Goal: Task Accomplishment & Management: Manage account settings

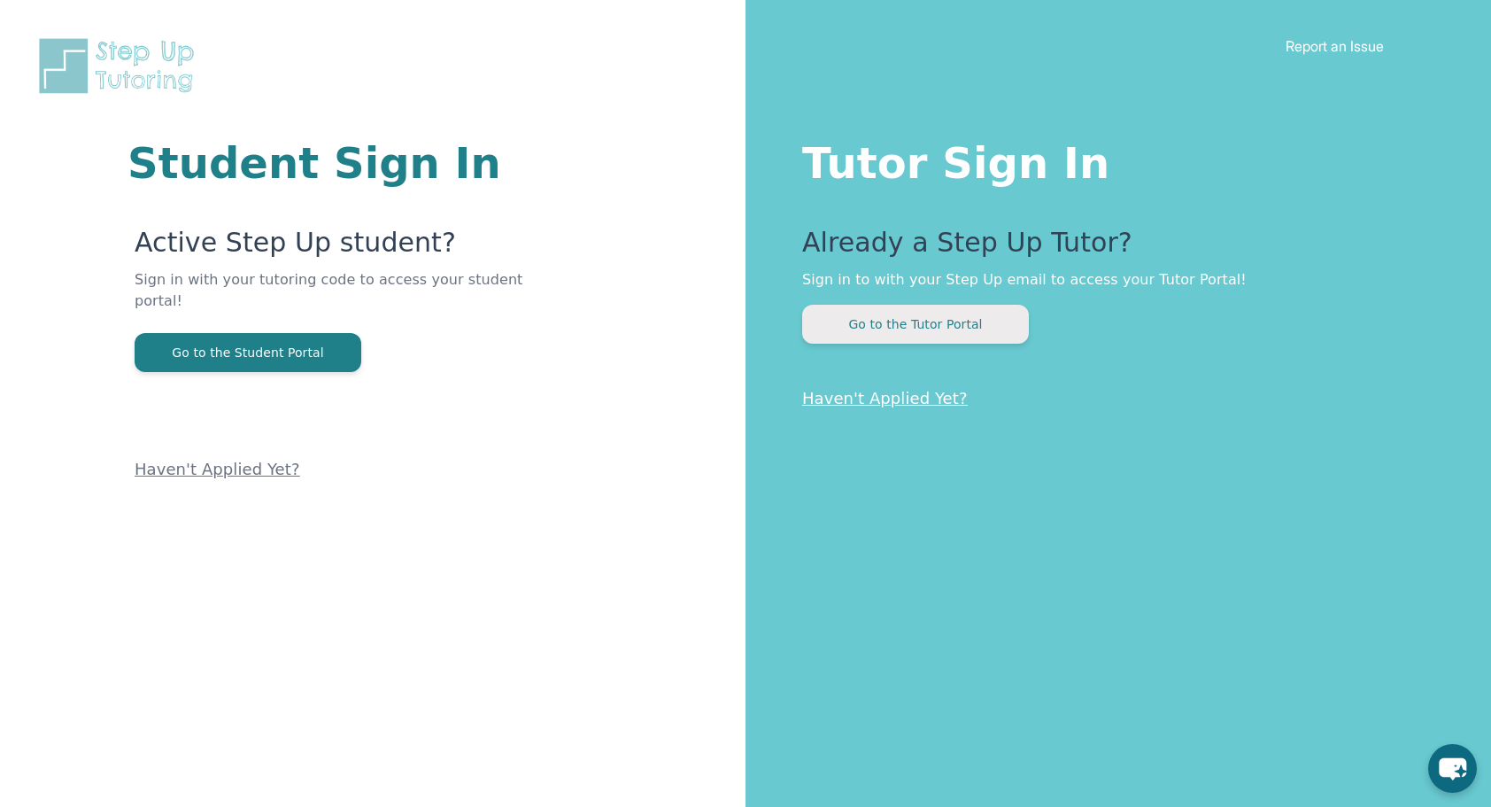
click at [974, 326] on button "Go to the Tutor Portal" at bounding box center [915, 324] width 227 height 39
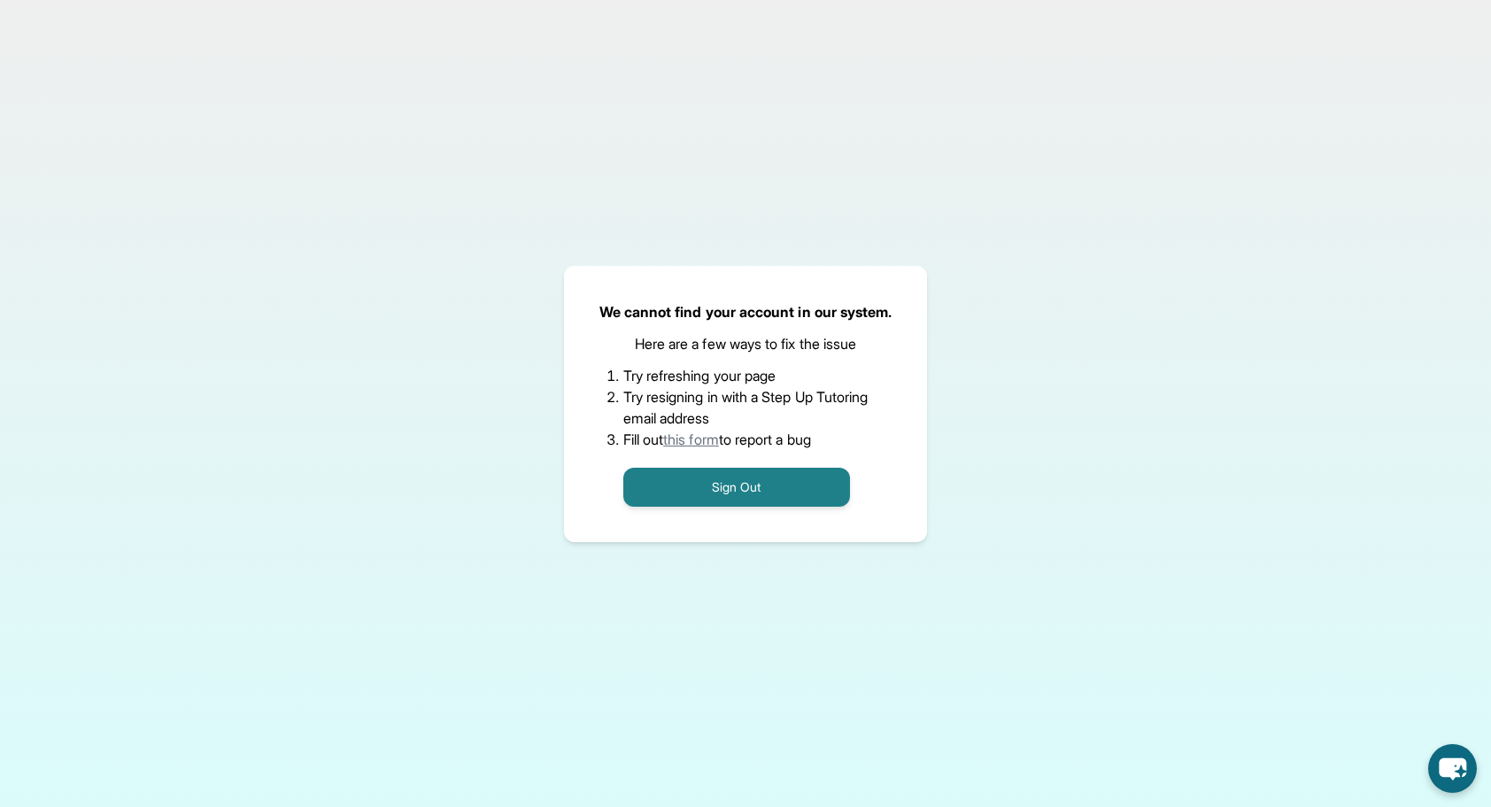
click at [699, 436] on link "this form" at bounding box center [691, 439] width 56 height 18
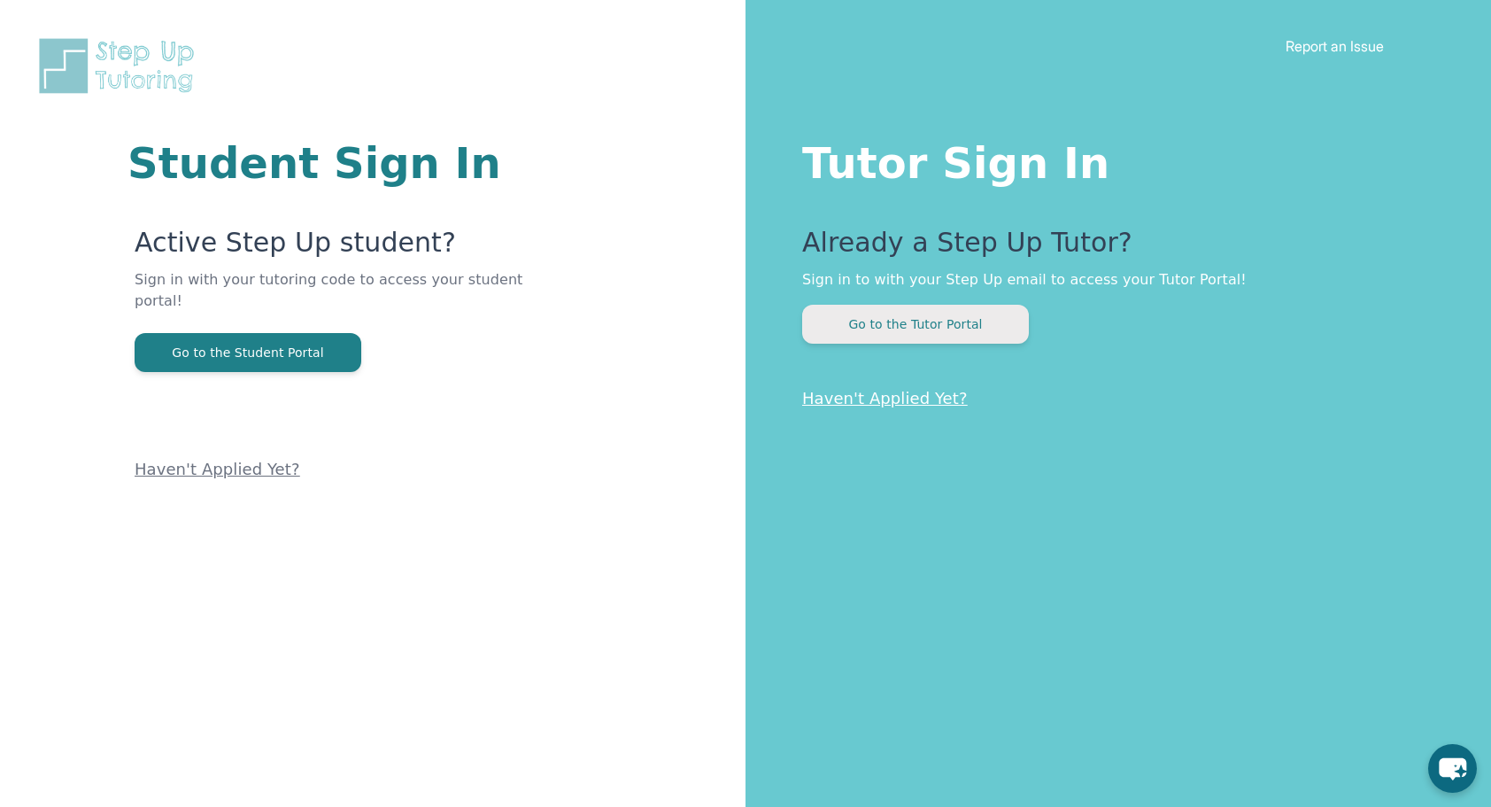
click at [947, 328] on button "Go to the Tutor Portal" at bounding box center [915, 324] width 227 height 39
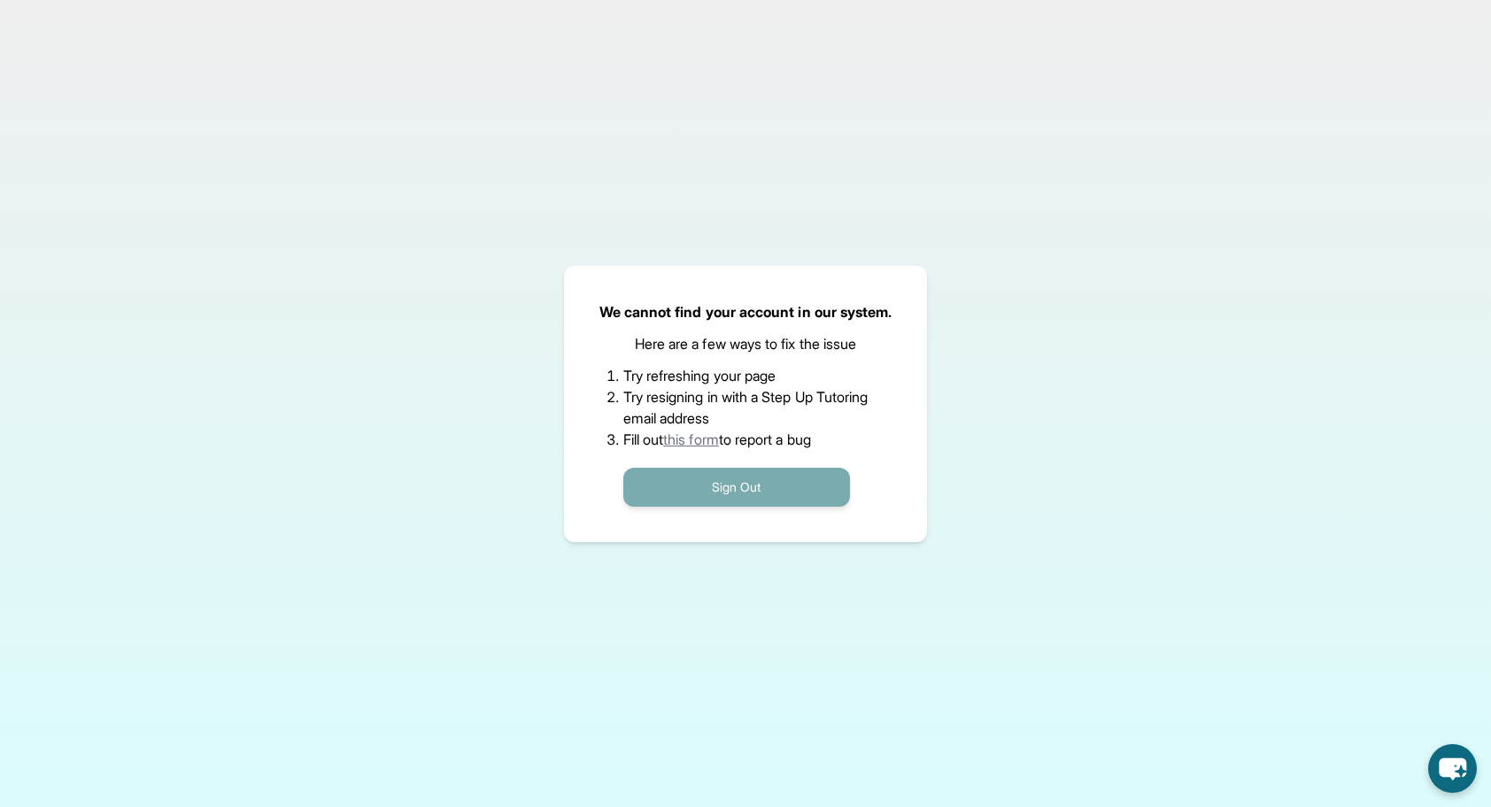
click at [714, 485] on button "Sign Out" at bounding box center [736, 486] width 227 height 39
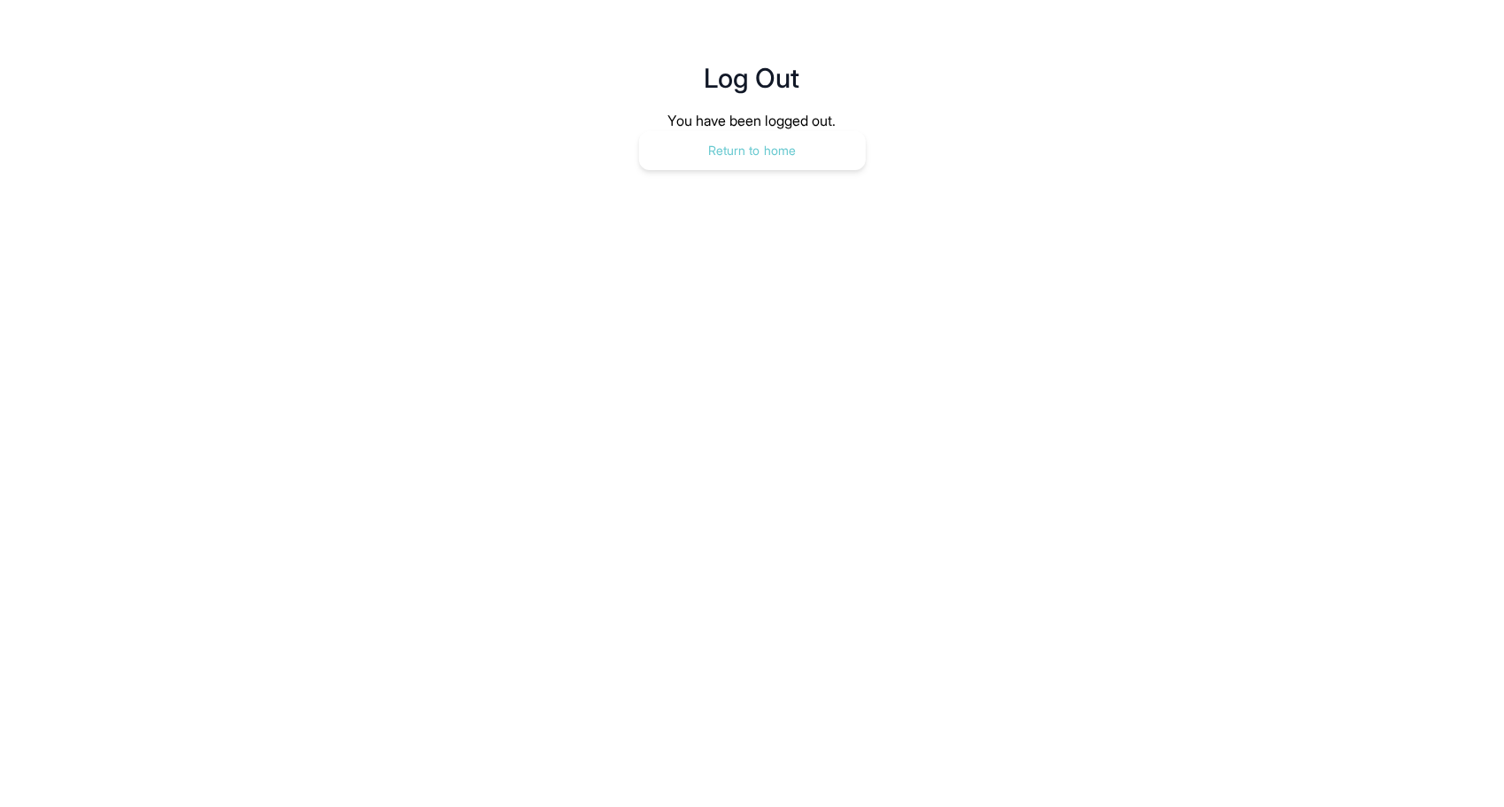
click at [751, 157] on button "Return to home" at bounding box center [752, 150] width 227 height 39
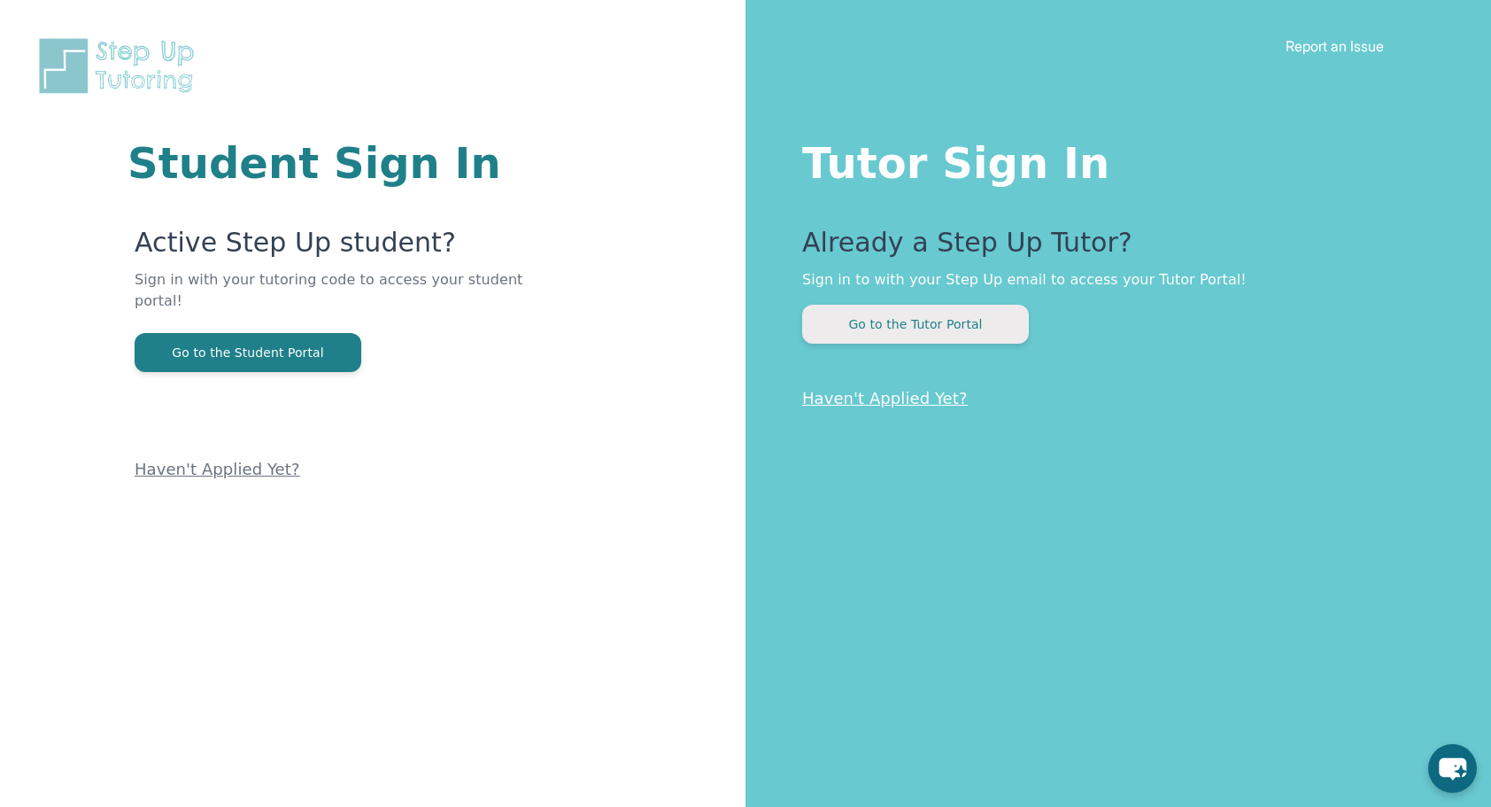
click at [904, 323] on button "Go to the Tutor Portal" at bounding box center [915, 324] width 227 height 39
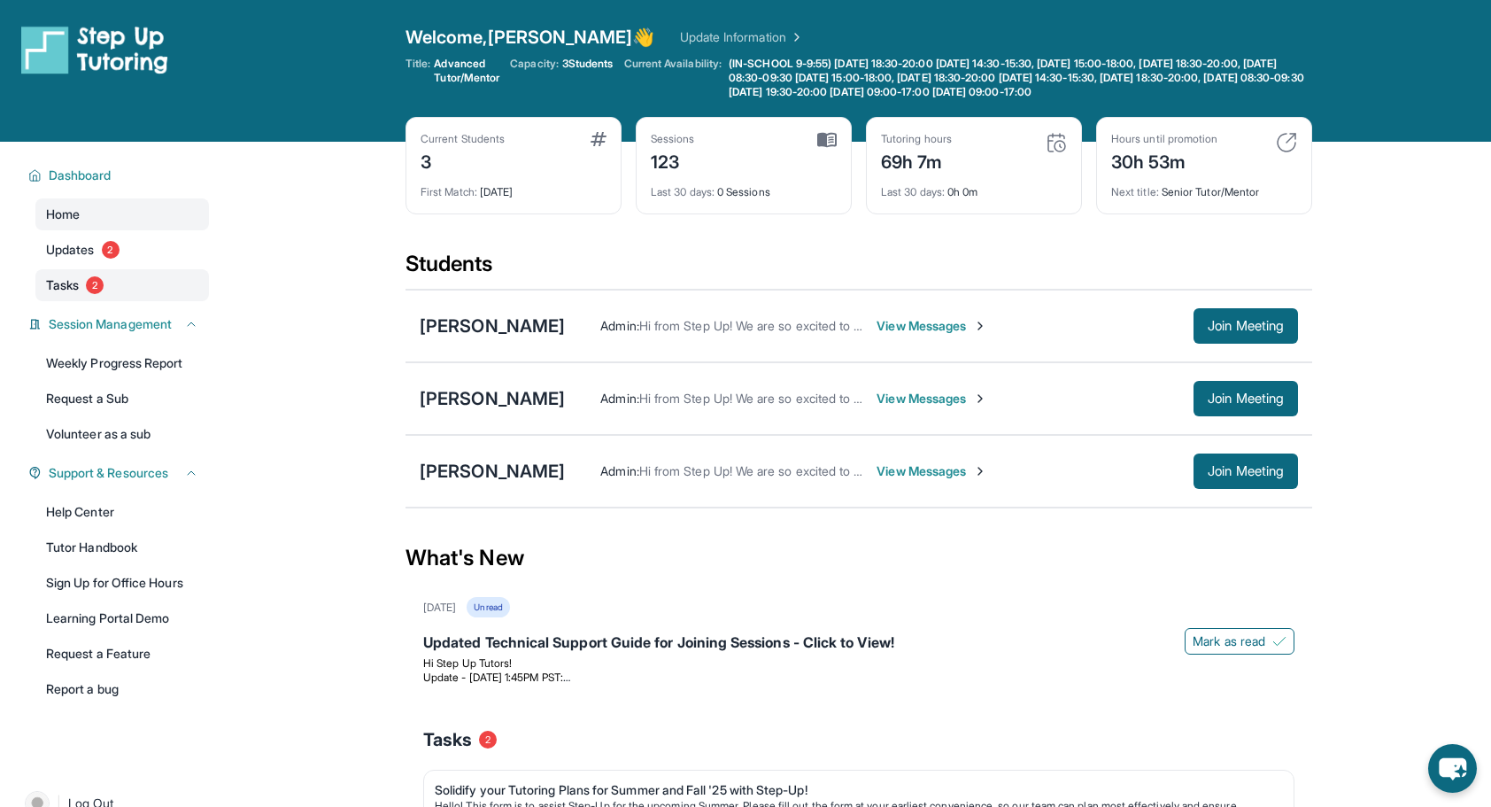
click at [84, 283] on link "Tasks 2" at bounding box center [122, 285] width 174 height 32
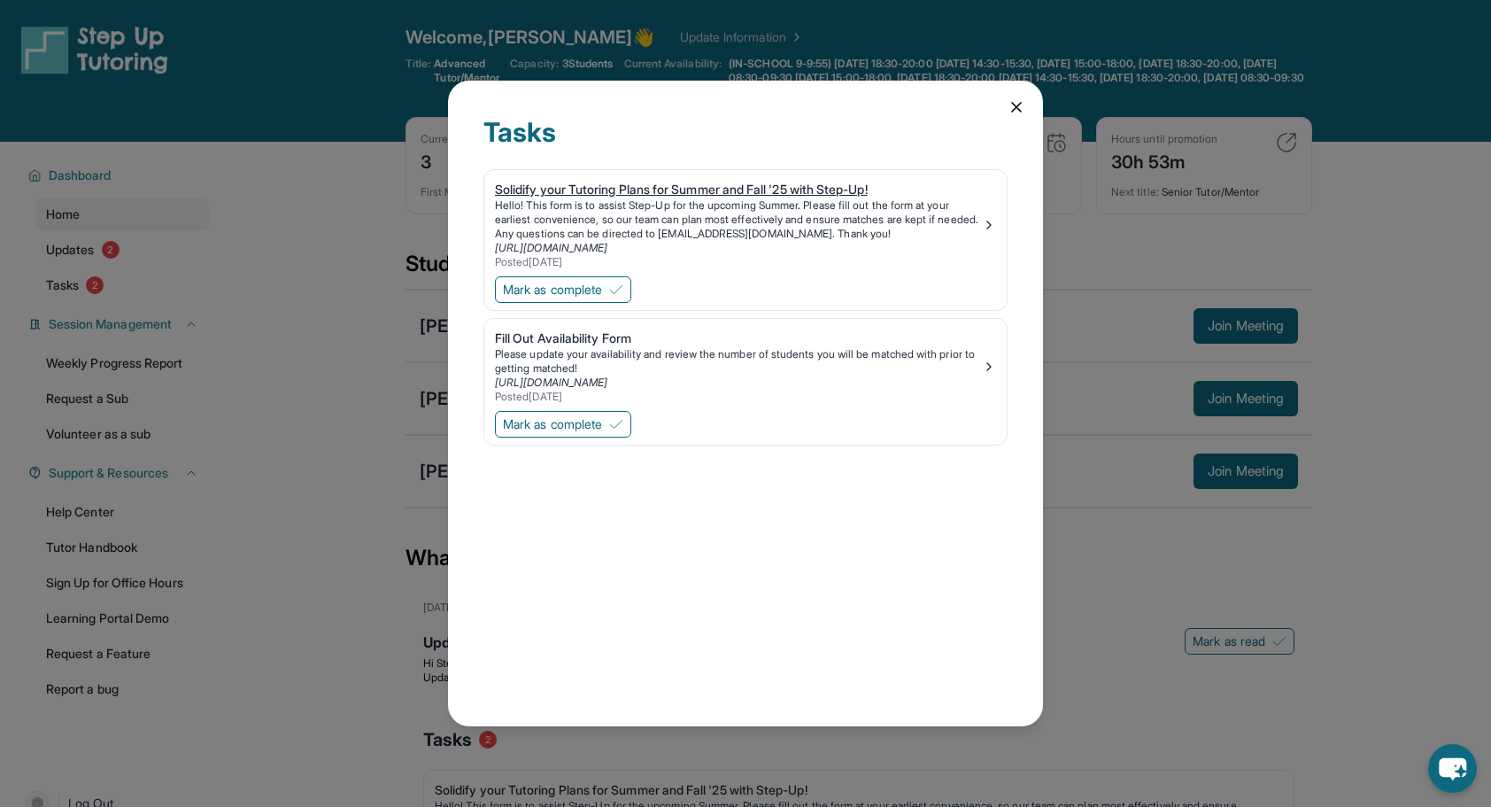
click at [868, 220] on p "Hello! This form is to assist Step-Up for the upcoming Summer. Please fill out …" at bounding box center [738, 219] width 487 height 42
click at [602, 289] on span "Mark as complete" at bounding box center [552, 290] width 99 height 18
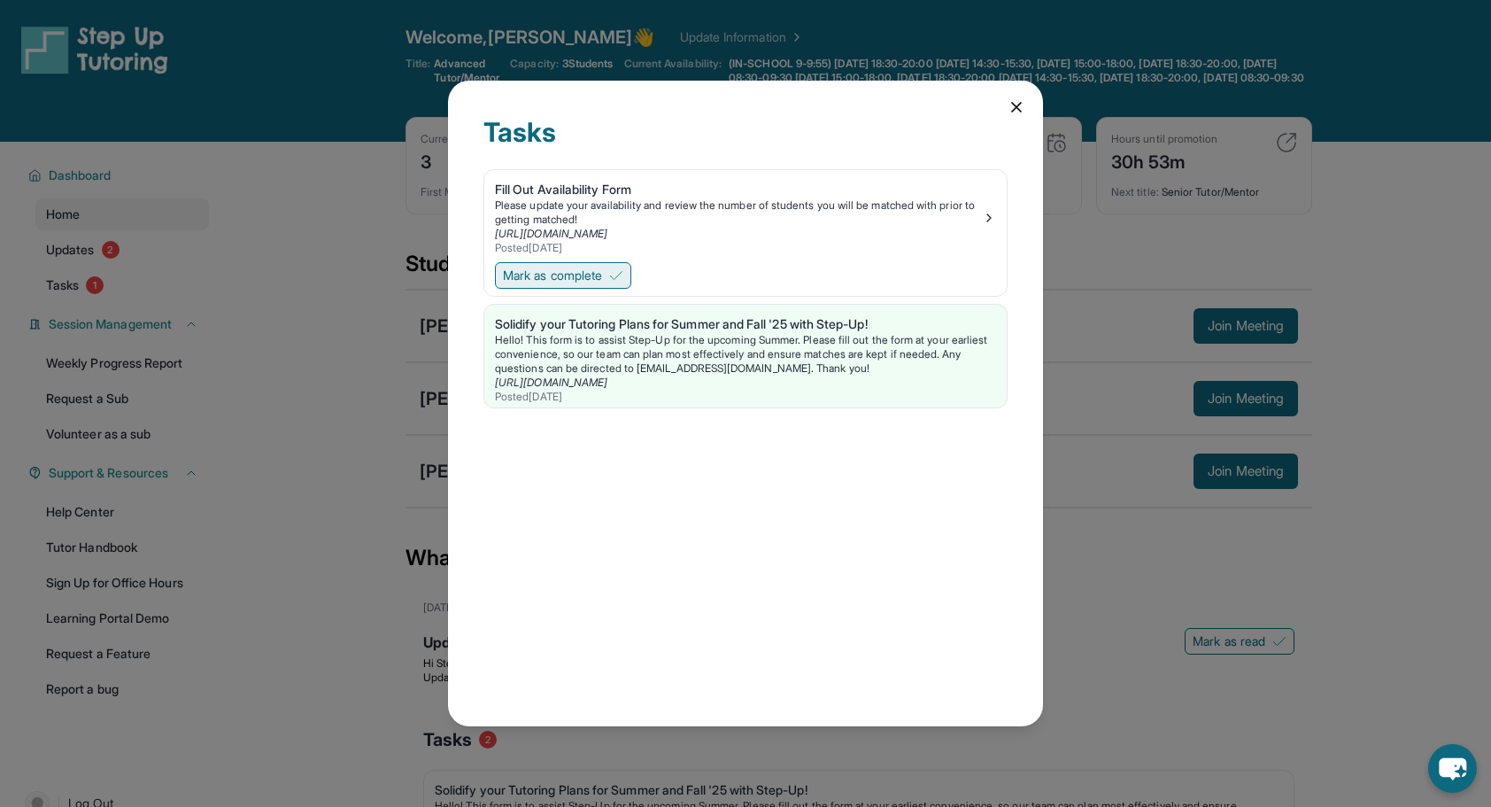
click at [592, 276] on span "Mark as complete" at bounding box center [552, 275] width 99 height 18
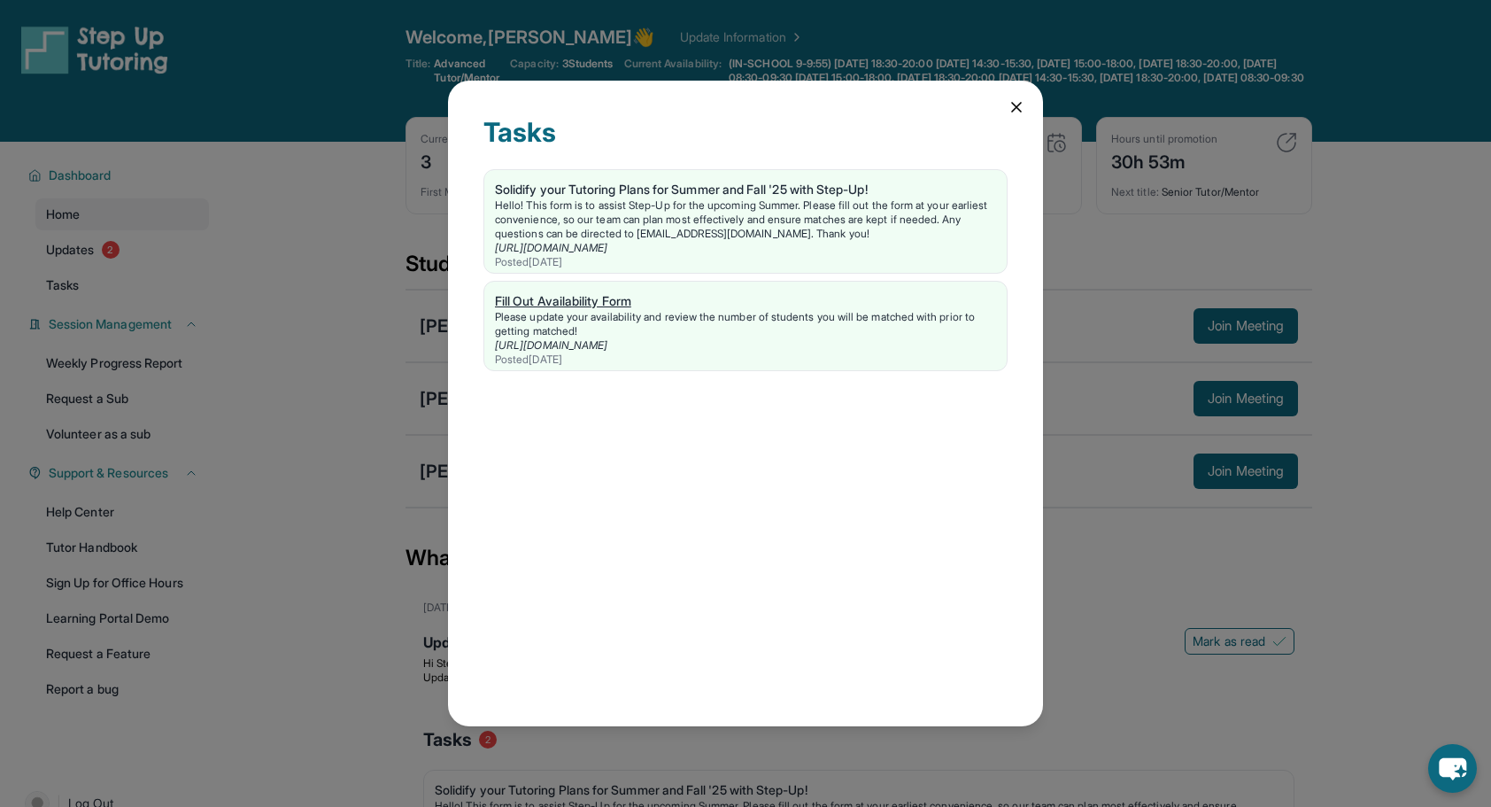
click at [600, 296] on div "Fill Out Availability Form" at bounding box center [745, 301] width 501 height 18
click at [577, 326] on div "Please update your availability and review the number of students you will be m…" at bounding box center [745, 324] width 501 height 28
click at [1016, 101] on icon at bounding box center [1017, 107] width 18 height 18
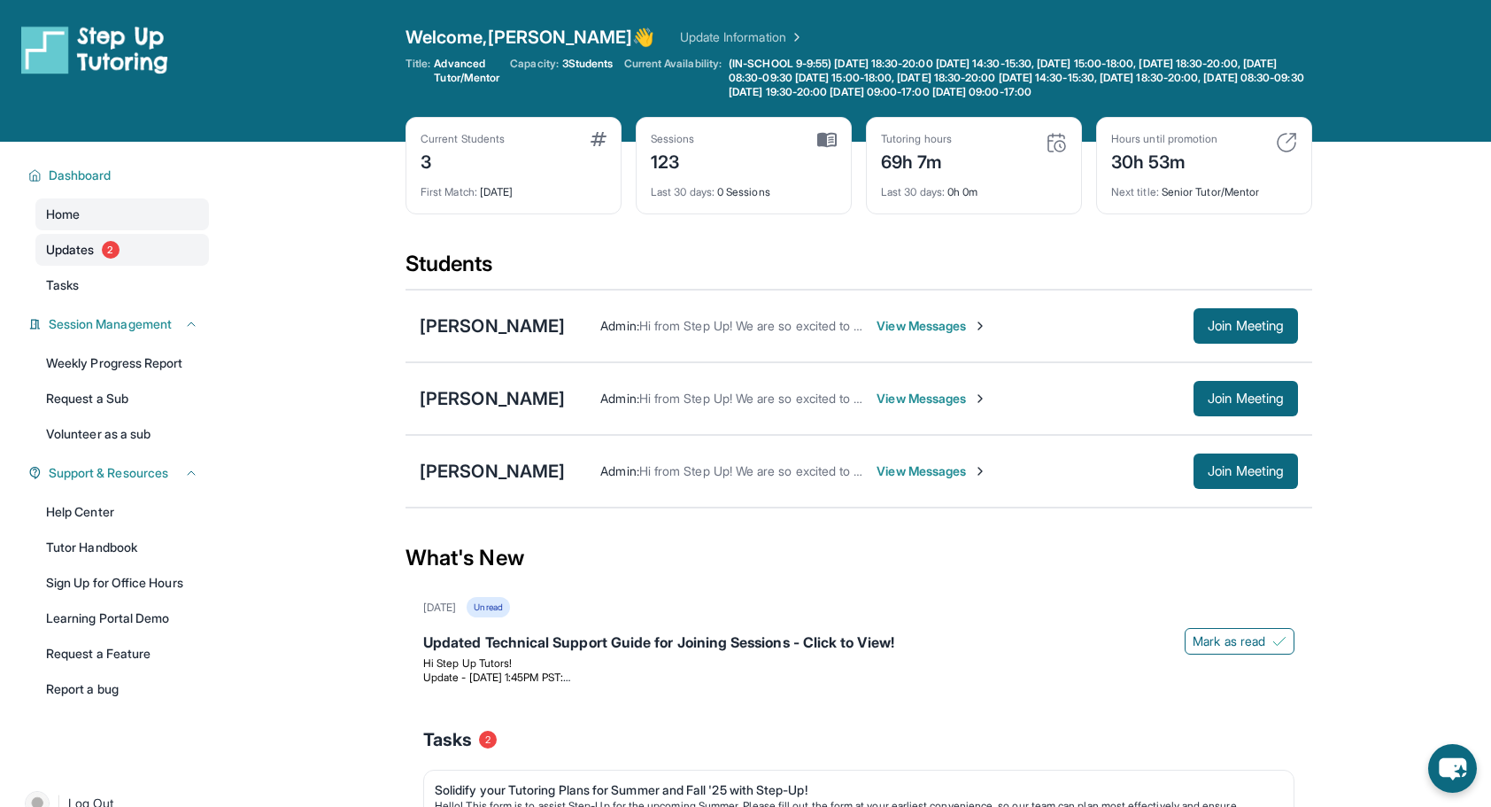
click at [98, 251] on link "Updates 2" at bounding box center [122, 250] width 174 height 32
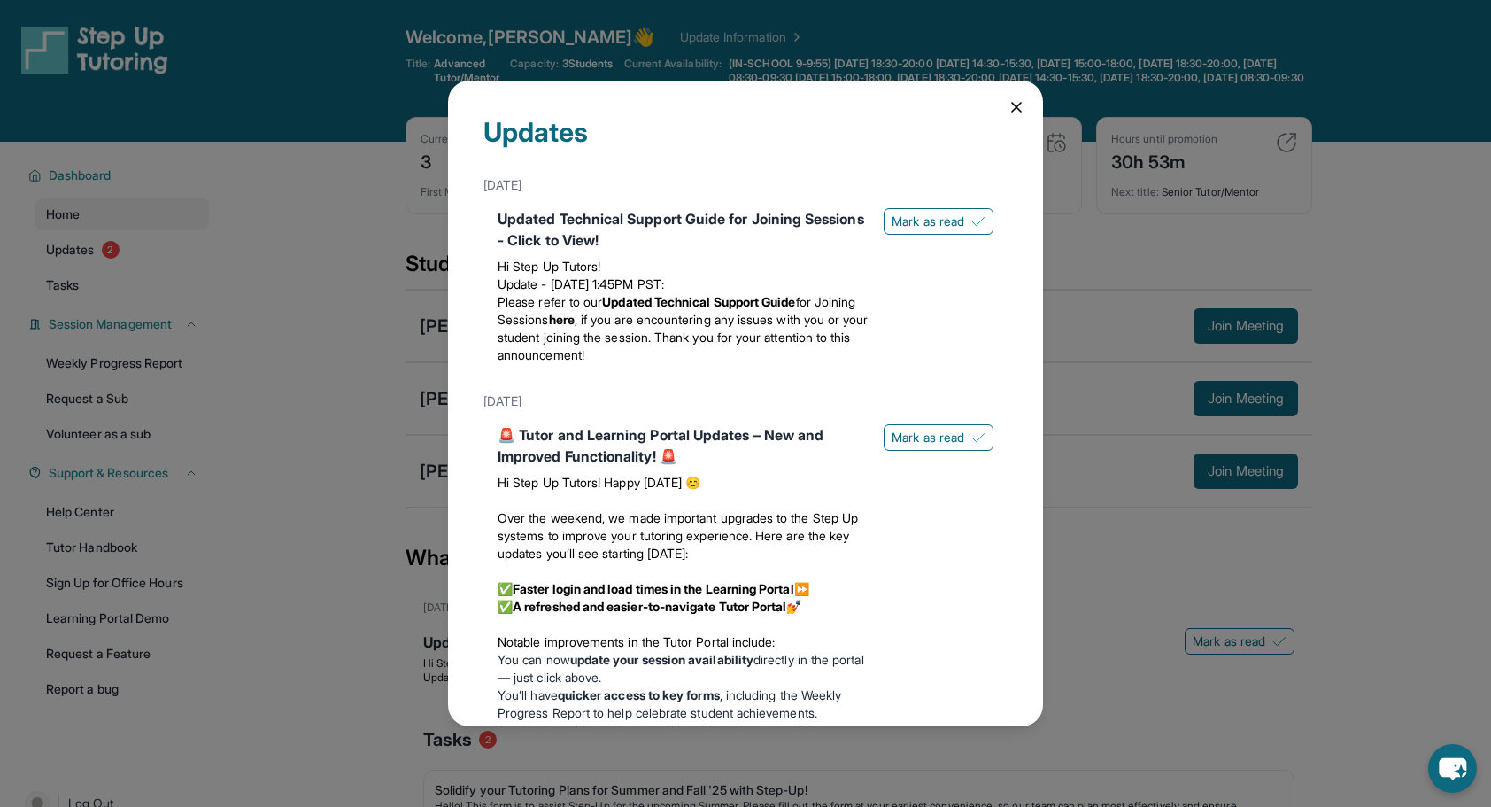
drag, startPoint x: 894, startPoint y: 223, endPoint x: 900, endPoint y: 239, distance: 16.8
click at [894, 222] on span "Mark as read" at bounding box center [928, 221] width 73 height 18
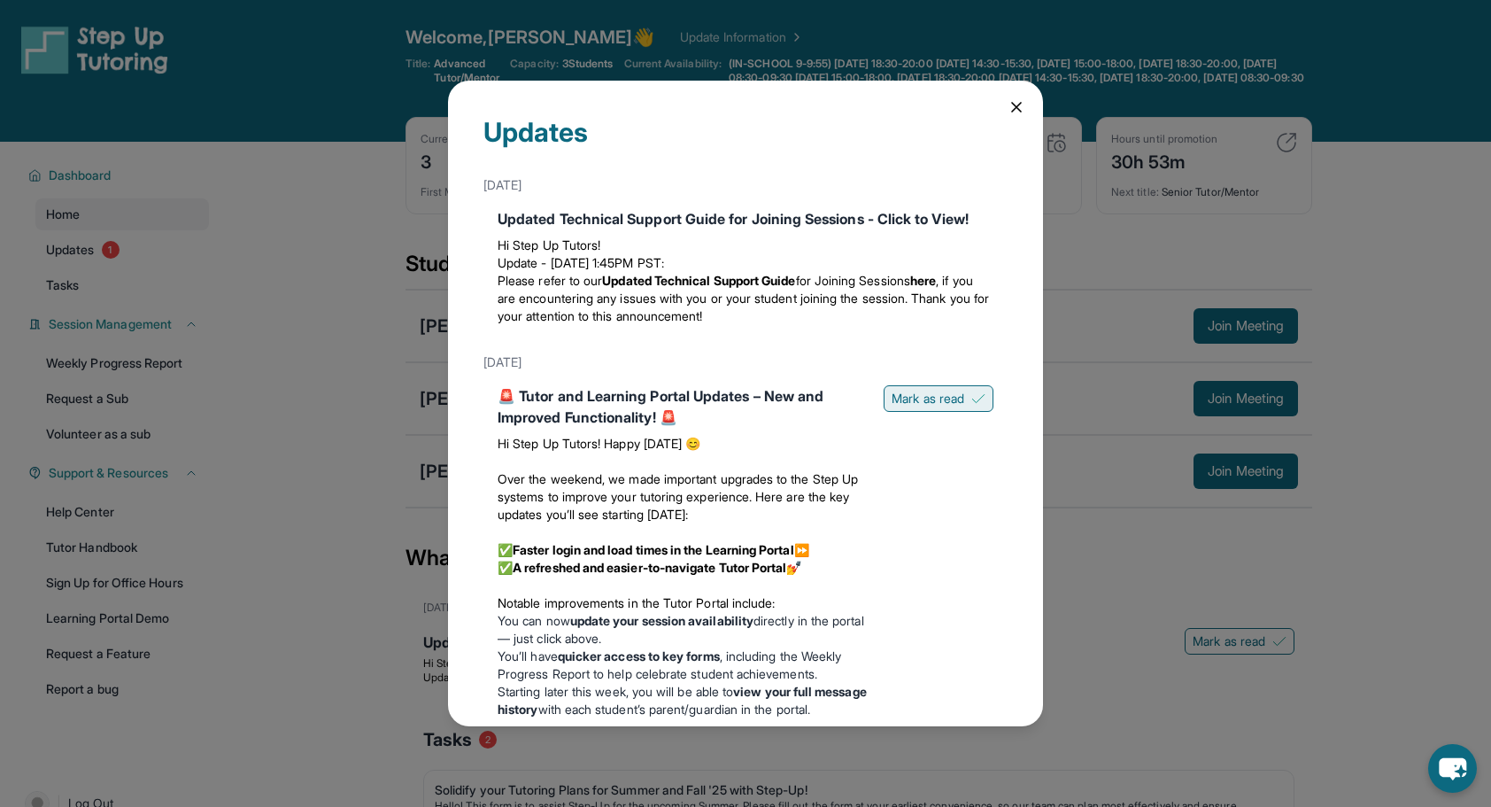
click at [913, 407] on span "Mark as read" at bounding box center [928, 399] width 73 height 18
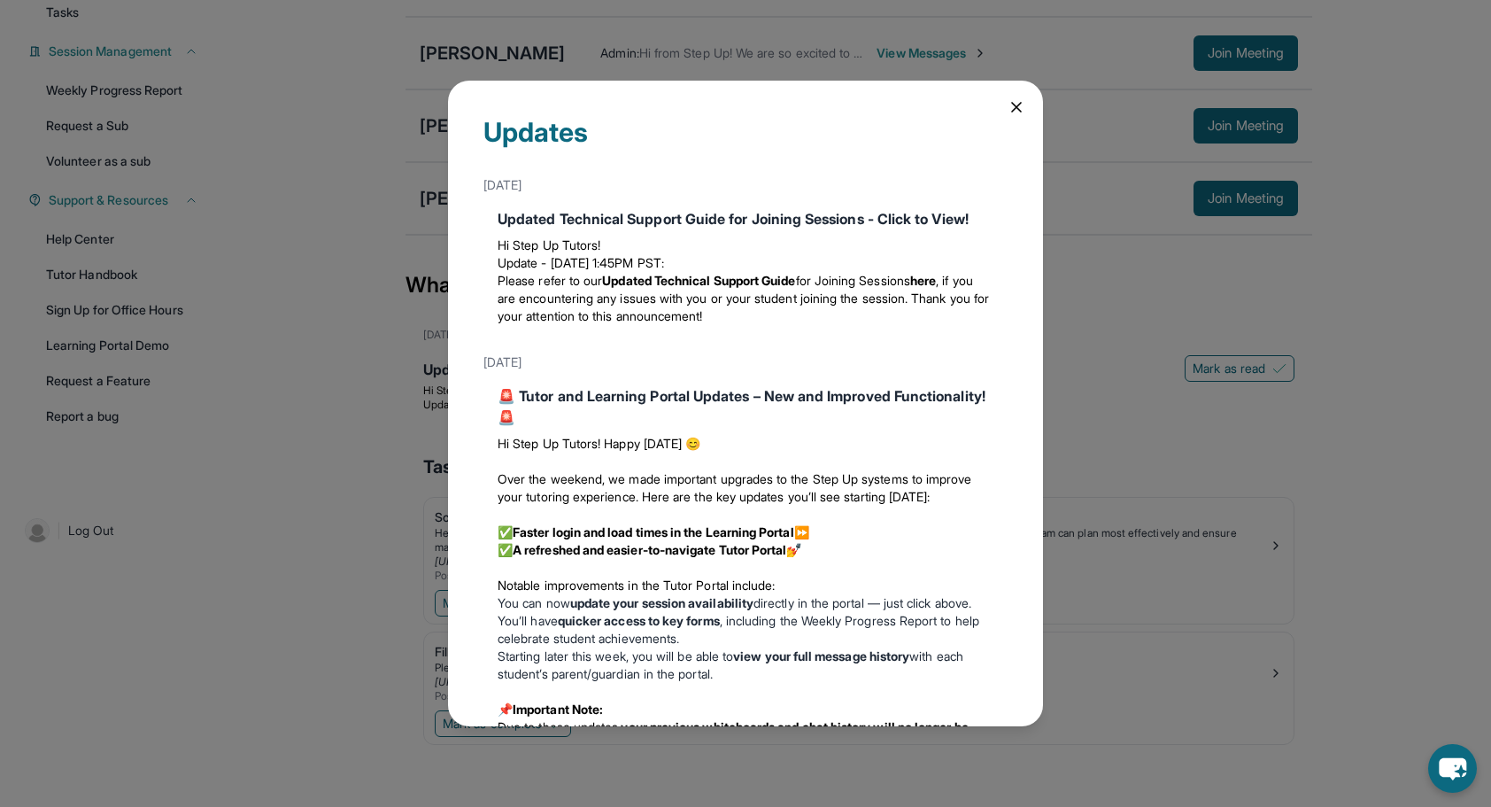
click at [1080, 350] on div "Updates [DATE] Updated Technical Support Guide for Joining Sessions - Click to …" at bounding box center [745, 403] width 1491 height 807
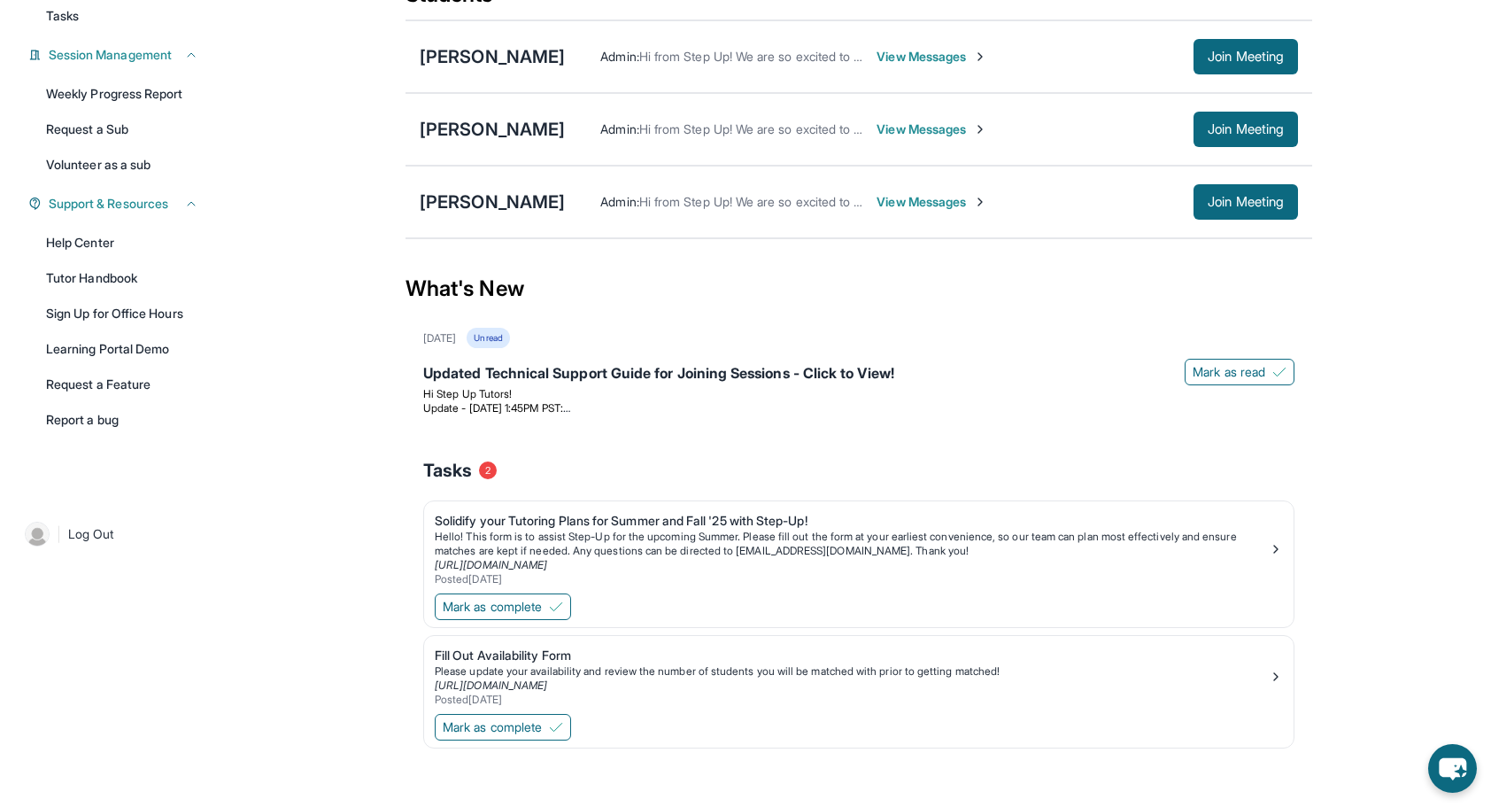
scroll to position [273, 0]
